Goal: Task Accomplishment & Management: Manage account settings

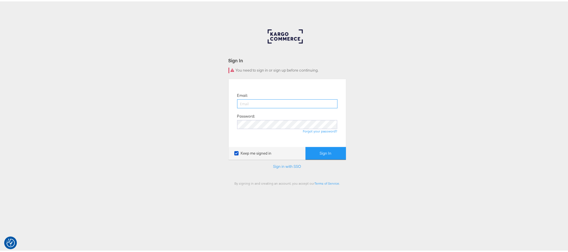
click at [285, 100] on input "email" at bounding box center [287, 102] width 100 height 9
type input "sanjana.pradhan@kargo.com"
click at [305, 145] on button "Sign In" at bounding box center [325, 151] width 40 height 13
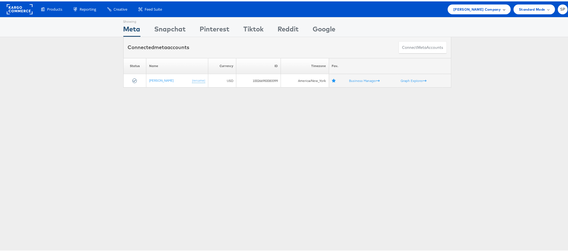
click at [467, 5] on span "Steve Madden Company" at bounding box center [476, 8] width 47 height 6
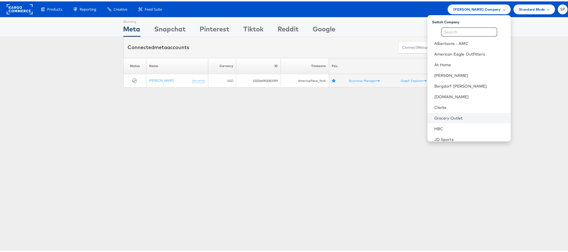
click at [444, 114] on link "Grocery Outlet" at bounding box center [470, 117] width 72 height 6
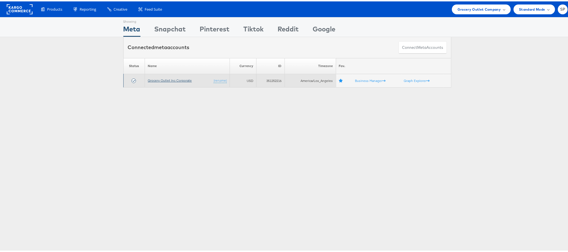
click at [168, 81] on link "Grocery Outlet Inc Corporate" at bounding box center [170, 79] width 44 height 4
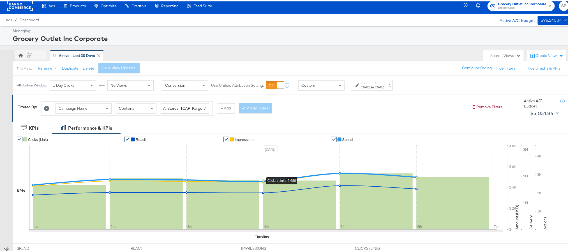
scroll to position [4, 0]
click at [375, 83] on strong "to" at bounding box center [372, 85] width 5 height 4
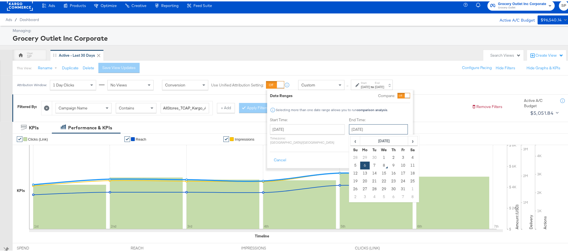
click at [354, 129] on input "October 6th 2025" at bounding box center [378, 128] width 59 height 10
click at [370, 166] on td "7" at bounding box center [375, 164] width 10 height 8
type input "[DATE]"
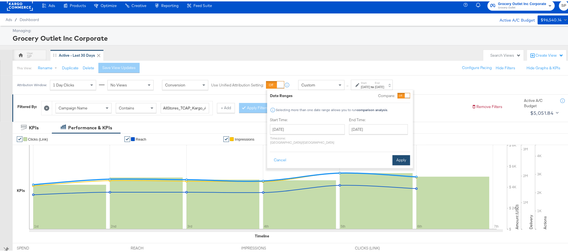
click at [397, 156] on button "Apply" at bounding box center [401, 159] width 18 height 10
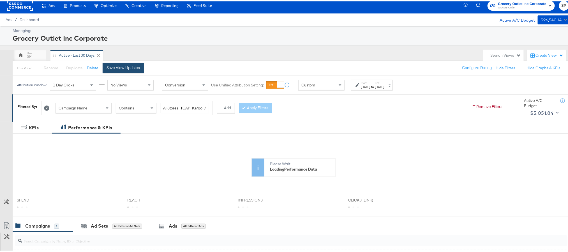
click at [126, 68] on div "Save View Updates" at bounding box center [122, 66] width 33 height 5
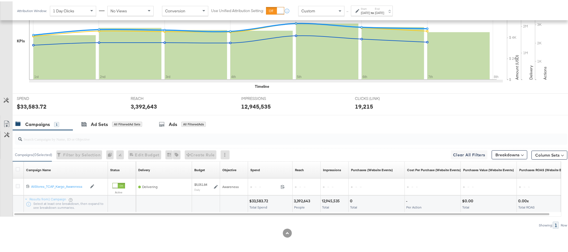
scroll to position [154, 0]
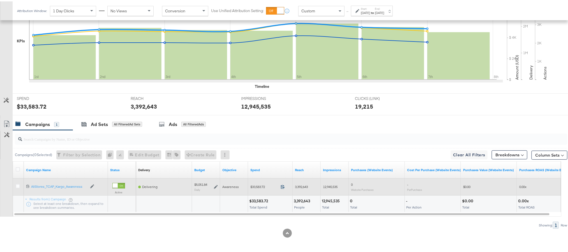
click at [283, 184] on icon at bounding box center [282, 185] width 4 height 4
click at [216, 185] on icon at bounding box center [216, 185] width 4 height 4
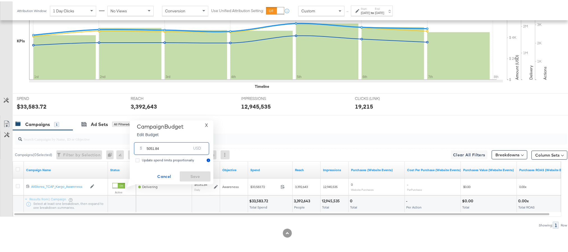
click at [182, 147] on input "5051.84" at bounding box center [169, 145] width 44 height 12
paste input "$5,059.01"
type input "5059.01"
click at [191, 172] on span "Save" at bounding box center [195, 174] width 26 height 7
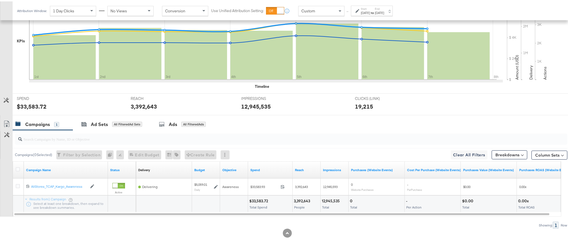
scroll to position [0, 0]
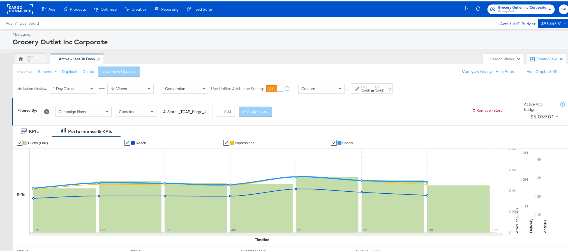
click at [18, 8] on rect at bounding box center [20, 8] width 26 height 10
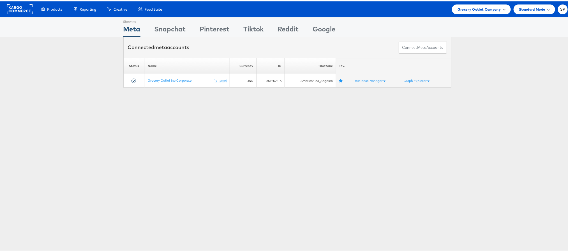
click at [484, 8] on span "Grocery Outlet Company" at bounding box center [478, 8] width 43 height 6
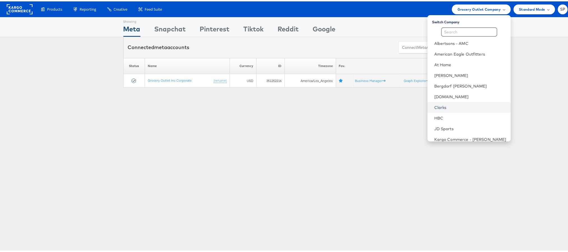
click at [436, 105] on link "Clarks" at bounding box center [470, 106] width 72 height 6
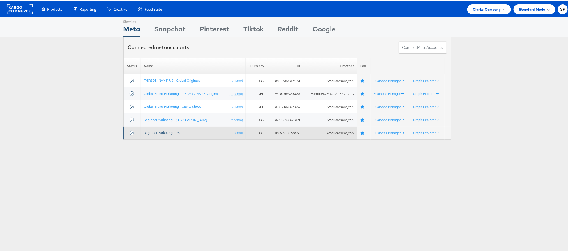
click at [165, 130] on link "Regional Marketing - US" at bounding box center [162, 131] width 36 height 4
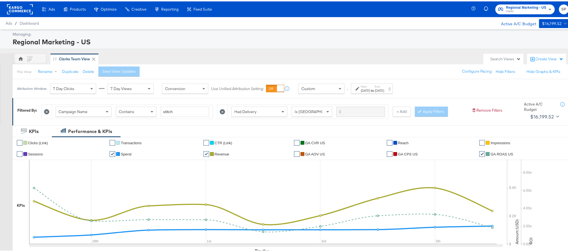
click at [370, 89] on div "[DATE]" at bounding box center [365, 89] width 9 height 4
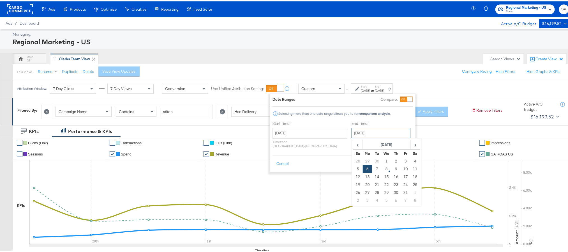
click at [361, 132] on input "[DATE]" at bounding box center [380, 131] width 59 height 10
click at [372, 168] on td "7" at bounding box center [377, 168] width 10 height 8
type input "October 7th 2025"
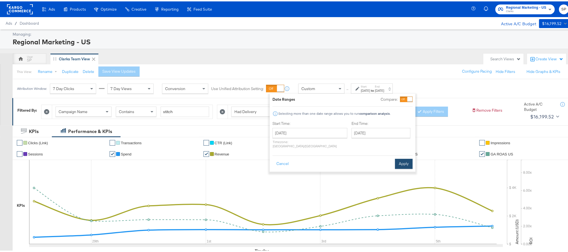
click at [404, 160] on button "Apply" at bounding box center [404, 162] width 18 height 10
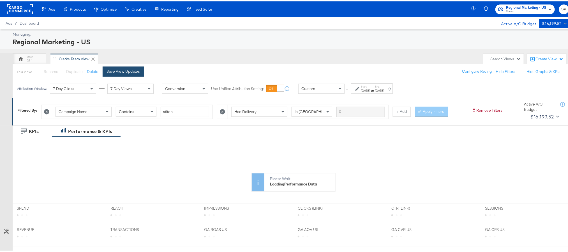
click at [130, 71] on div "Save View Updates" at bounding box center [122, 69] width 33 height 5
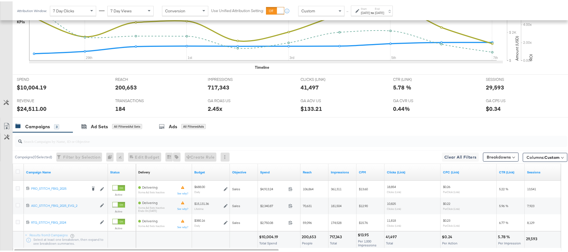
scroll to position [220, 0]
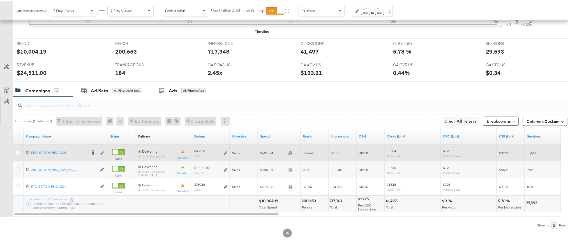
click at [290, 152] on icon at bounding box center [290, 151] width 4 height 4
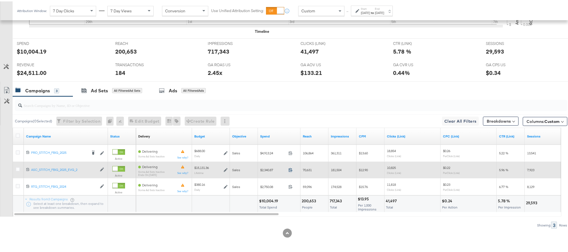
click at [289, 168] on icon at bounding box center [290, 168] width 4 height 4
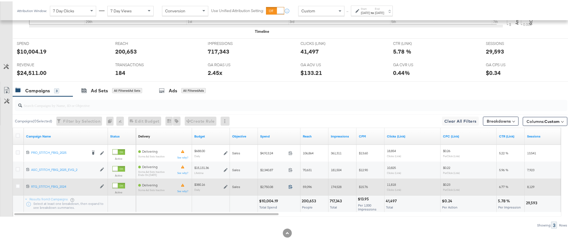
click at [289, 184] on icon at bounding box center [291, 185] width 4 height 4
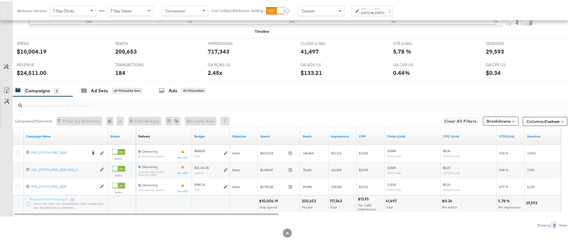
click at [33, 69] on div "$24,511.00" at bounding box center [32, 71] width 30 height 8
copy div "24,511.00"
click at [208, 71] on div "2.45x" at bounding box center [215, 71] width 15 height 8
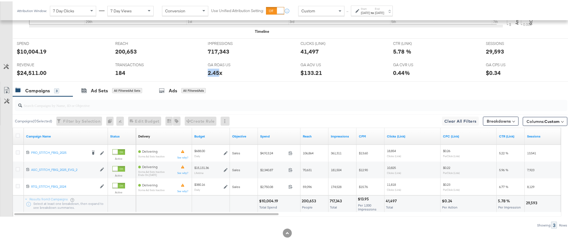
copy div "2.45"
click at [489, 50] on div "29,593" at bounding box center [495, 50] width 18 height 8
copy div "29,593"
click at [370, 7] on label "Start:" at bounding box center [365, 8] width 9 height 4
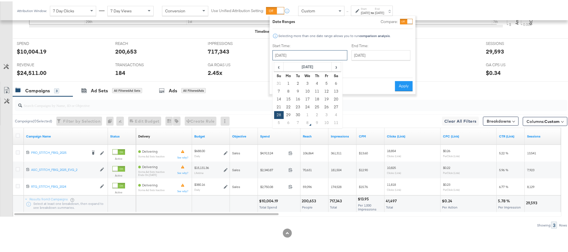
click at [310, 55] on input "September 28th 2025" at bounding box center [309, 54] width 75 height 10
click at [289, 122] on td "6" at bounding box center [289, 121] width 10 height 8
type input "October 6th 2025"
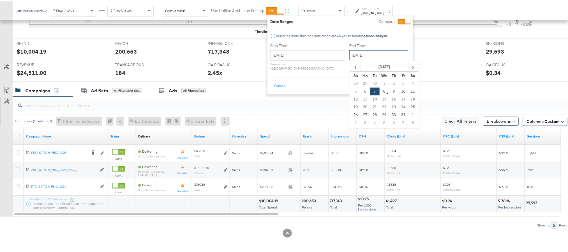
click at [350, 57] on input "October 7th 2025" at bounding box center [378, 54] width 59 height 10
click at [360, 89] on td "6" at bounding box center [365, 90] width 10 height 8
type input "October 6th 2025"
click at [403, 80] on button "Apply" at bounding box center [402, 85] width 18 height 10
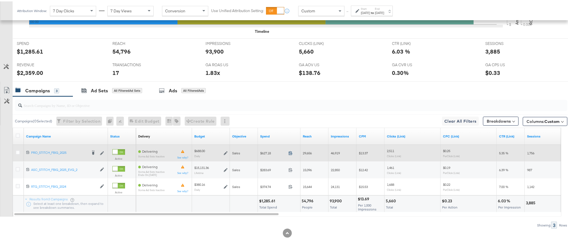
click at [290, 152] on icon at bounding box center [290, 151] width 4 height 4
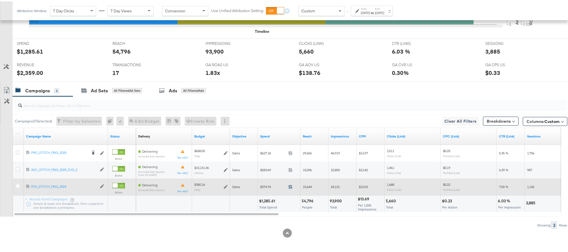
click at [290, 186] on icon at bounding box center [290, 185] width 4 height 4
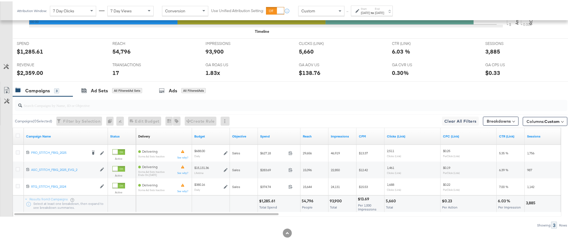
click at [265, 199] on div "$1,285.61" at bounding box center [268, 199] width 18 height 5
copy div "1,285.61"
click at [265, 199] on div "$1,285.61" at bounding box center [268, 199] width 18 height 5
click at [25, 71] on div "$2,359.00" at bounding box center [30, 71] width 26 height 8
copy div "2,359.00"
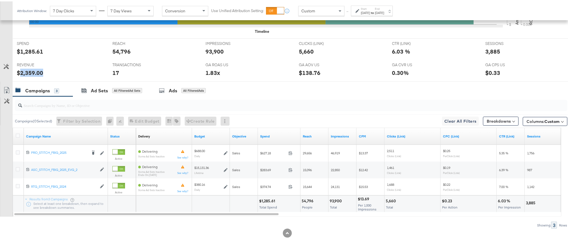
click at [25, 71] on div "$2,359.00" at bounding box center [30, 71] width 26 height 8
click at [370, 7] on label "Start:" at bounding box center [365, 8] width 9 height 4
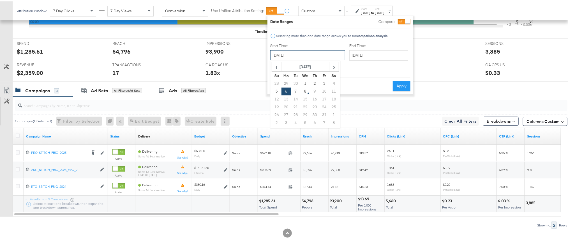
click at [312, 50] on input "October 6th 2025" at bounding box center [307, 54] width 75 height 10
click at [295, 92] on td "7" at bounding box center [296, 90] width 10 height 8
type input "October 7th 2025"
click at [397, 82] on button "Apply" at bounding box center [402, 85] width 18 height 10
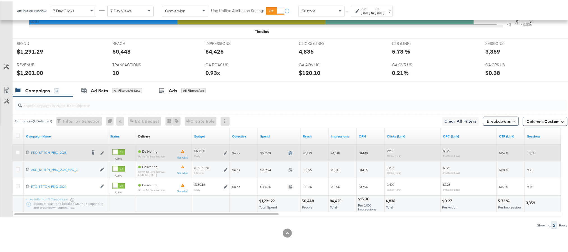
click at [289, 151] on icon at bounding box center [291, 152] width 4 height 4
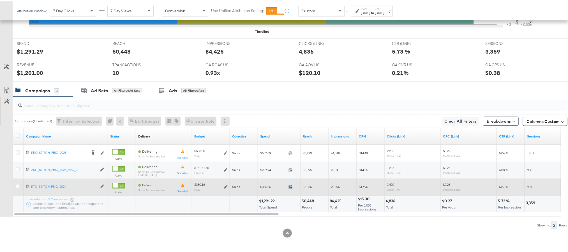
click at [290, 185] on icon at bounding box center [290, 185] width 4 height 4
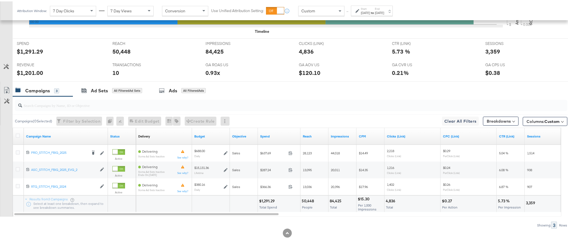
click at [264, 201] on div "$1,291.29" at bounding box center [267, 199] width 17 height 5
copy div "1,291.29"
click at [24, 71] on div "$1,201.00" at bounding box center [30, 71] width 26 height 8
copy div "1,201.00"
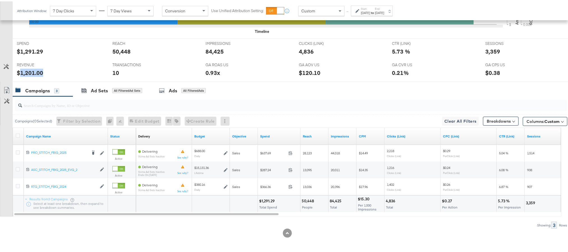
click at [24, 71] on div "$1,201.00" at bounding box center [30, 71] width 26 height 8
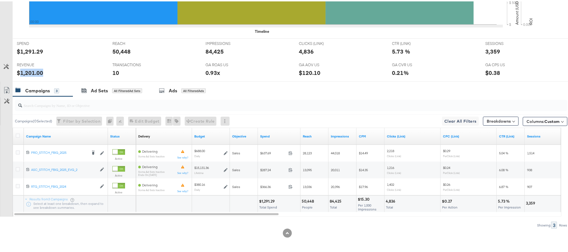
scroll to position [0, 0]
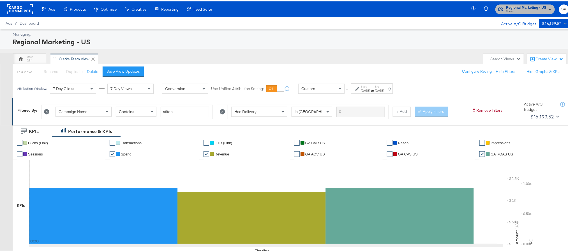
click at [520, 6] on span "Regional Marketing - US" at bounding box center [526, 6] width 40 height 6
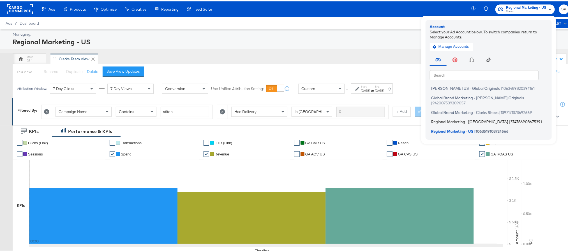
click at [441, 118] on span "Regional Marketing - [GEOGRAPHIC_DATA]" at bounding box center [469, 120] width 77 height 4
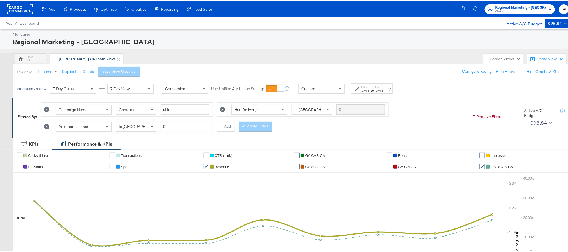
click at [384, 87] on div "Oct 6th 2025" at bounding box center [379, 89] width 9 height 4
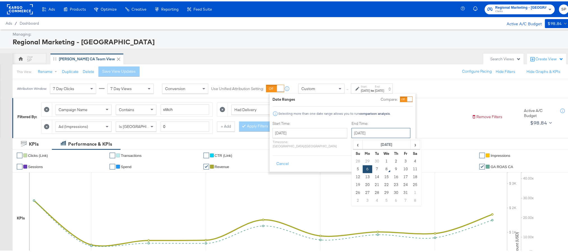
click at [366, 132] on input "October 6th 2025" at bounding box center [380, 131] width 59 height 10
click at [372, 170] on td "7" at bounding box center [377, 168] width 10 height 8
type input "October 7th 2025"
click at [398, 161] on button "Apply" at bounding box center [404, 162] width 18 height 10
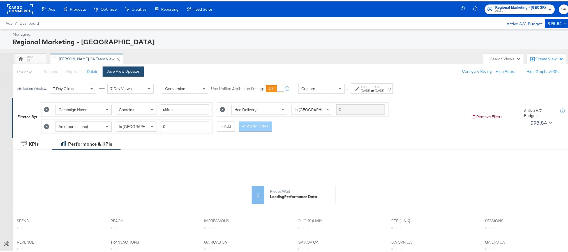
click at [133, 69] on div "Save View Updates" at bounding box center [122, 69] width 33 height 5
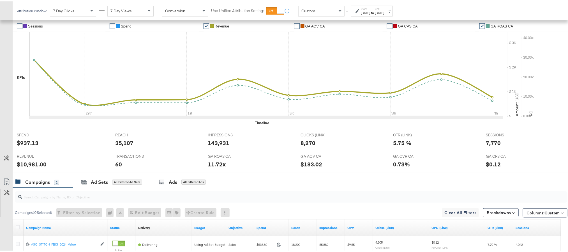
scroll to position [217, 0]
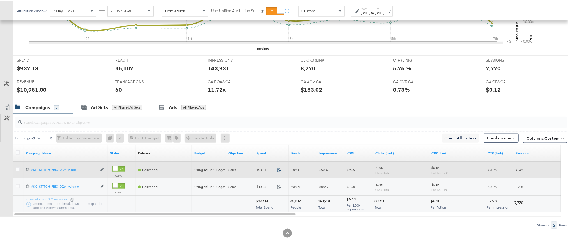
click at [279, 169] on icon at bounding box center [279, 168] width 4 height 4
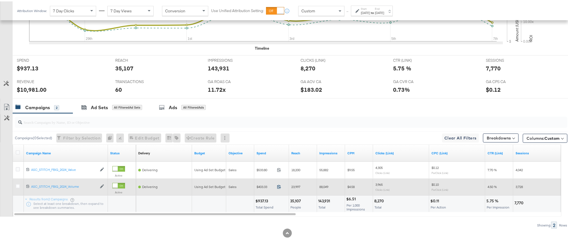
click at [278, 186] on icon at bounding box center [279, 185] width 4 height 4
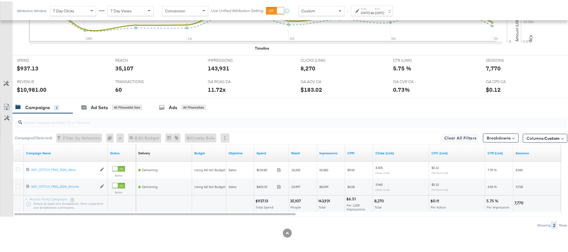
click at [264, 200] on div "$937.13" at bounding box center [262, 199] width 14 height 5
copy div "937.13"
click at [32, 87] on div "$10,981.00" at bounding box center [32, 88] width 30 height 8
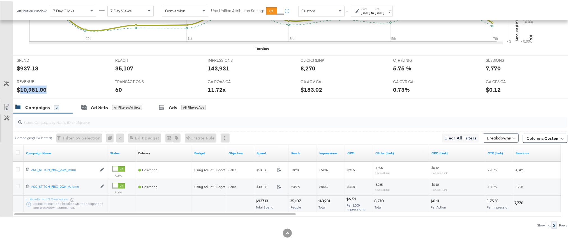
copy div "10,981.00"
click at [214, 87] on div "11.72x" at bounding box center [217, 88] width 18 height 8
copy div "11.72"
click at [489, 66] on div "7,770" at bounding box center [493, 67] width 15 height 8
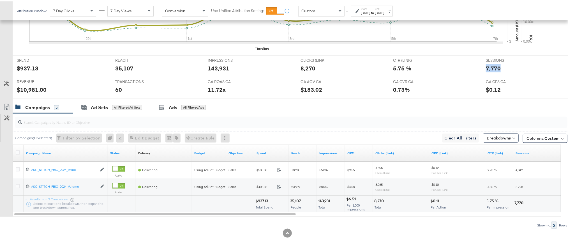
click at [489, 66] on div "7,770" at bounding box center [493, 67] width 15 height 8
copy div "7,770"
click at [375, 10] on strong "to" at bounding box center [372, 11] width 5 height 4
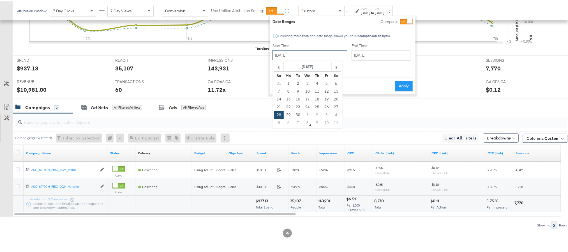
click at [322, 49] on input "September 28th 2025" at bounding box center [309, 54] width 75 height 10
click at [290, 120] on td "6" at bounding box center [289, 121] width 10 height 8
type input "October 6th 2025"
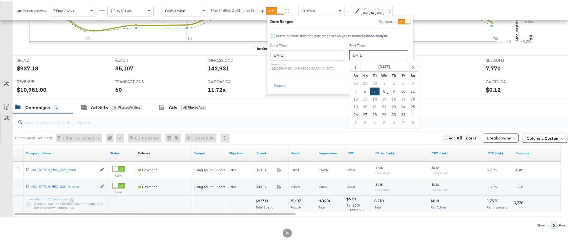
click at [371, 52] on input "October 7th 2025" at bounding box center [378, 54] width 59 height 10
click at [360, 89] on td "6" at bounding box center [365, 90] width 10 height 8
type input "October 6th 2025"
click at [395, 80] on button "Apply" at bounding box center [402, 85] width 18 height 10
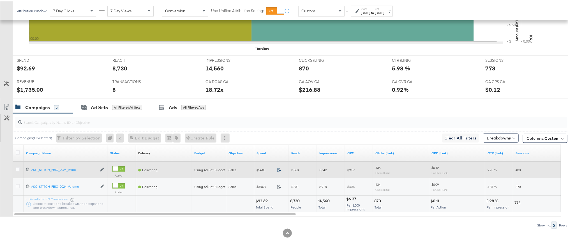
click at [279, 169] on icon at bounding box center [279, 168] width 4 height 4
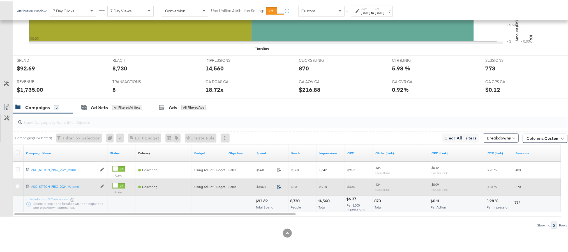
click at [279, 186] on icon at bounding box center [279, 185] width 4 height 4
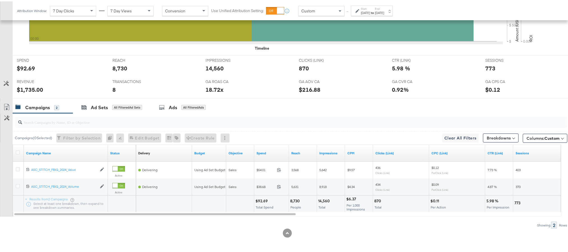
click at [261, 201] on div "$92.69" at bounding box center [262, 199] width 14 height 5
copy div "92.69"
click at [28, 87] on div "$1,735.00" at bounding box center [30, 88] width 26 height 8
copy div "1,735.00"
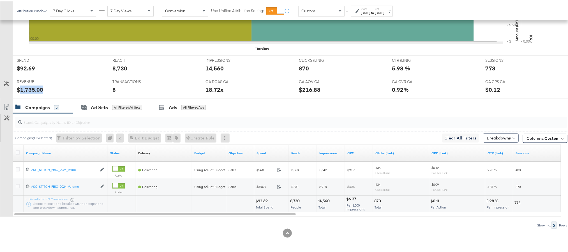
click at [28, 87] on div "$1,735.00" at bounding box center [30, 88] width 26 height 8
click at [384, 11] on div "Oct 6th 2025" at bounding box center [379, 11] width 9 height 4
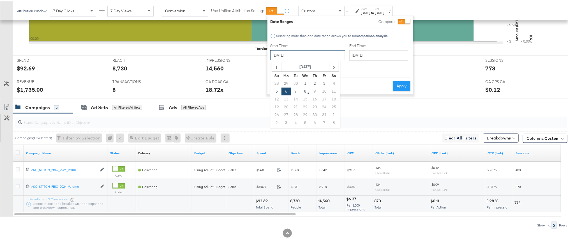
click at [311, 56] on input "October 6th 2025" at bounding box center [307, 54] width 75 height 10
click at [294, 90] on td "7" at bounding box center [296, 90] width 10 height 8
type input "October 7th 2025"
click at [409, 81] on button "Apply" at bounding box center [402, 85] width 18 height 10
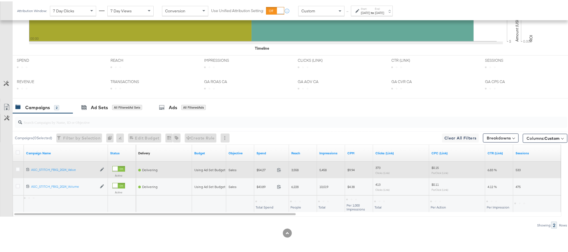
click at [277, 171] on span at bounding box center [281, 169] width 12 height 4
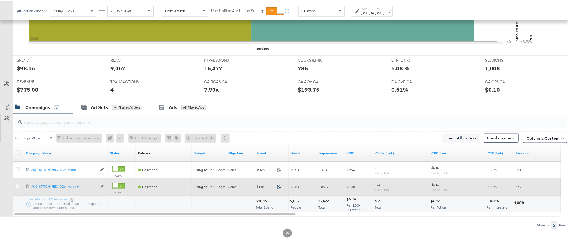
click at [278, 186] on icon at bounding box center [279, 185] width 4 height 4
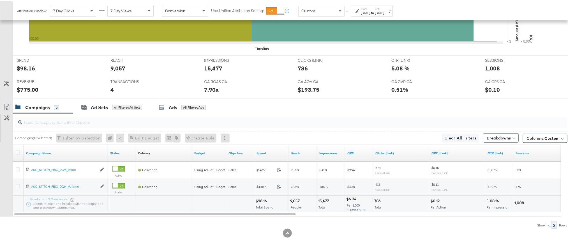
click at [262, 200] on div "$98.16" at bounding box center [261, 199] width 13 height 5
copy div "98.16"
click at [262, 200] on div "$98.16" at bounding box center [261, 199] width 13 height 5
click at [26, 90] on div "$775.00" at bounding box center [28, 88] width 22 height 8
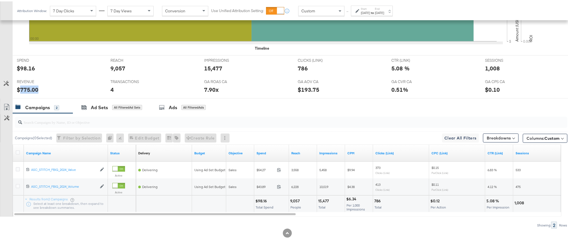
copy div "775.00"
click at [91, 109] on div "Ad Sets All Filtered Ad Sets" at bounding box center [112, 106] width 78 height 12
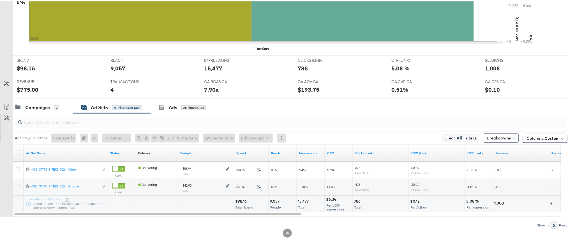
scroll to position [0, 0]
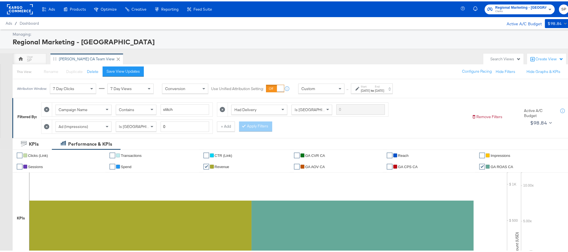
click at [22, 7] on rect at bounding box center [20, 8] width 26 height 10
